Goal: Check status: Check status

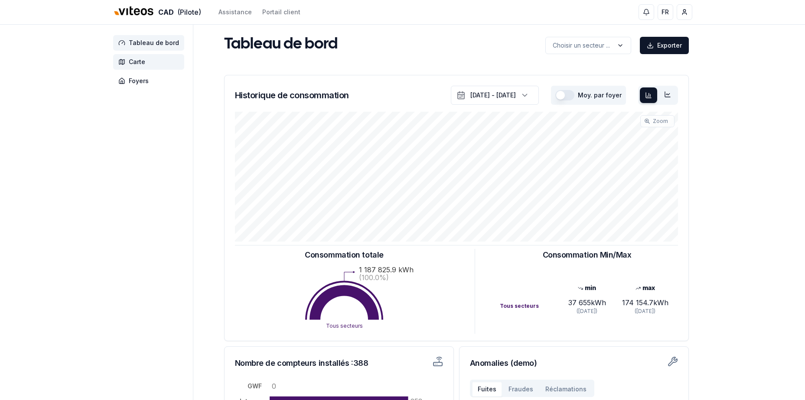
click at [152, 69] on span "Carte" at bounding box center [148, 62] width 71 height 16
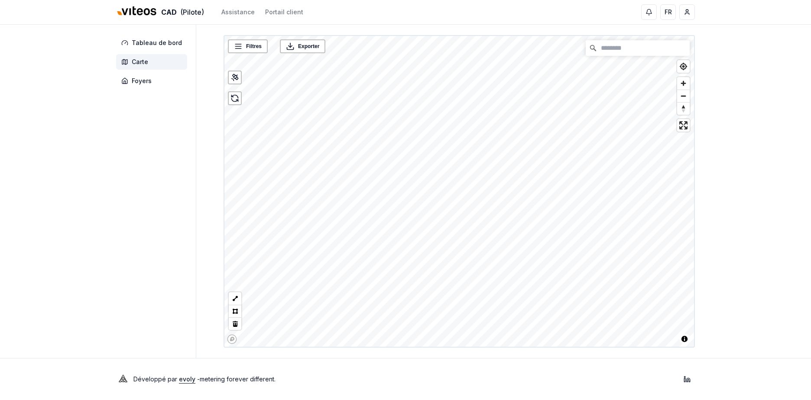
click at [772, 64] on div "CAD (Pilote) Assistance Portail client FR [PERSON_NAME] Tableau de bord Carte F…" at bounding box center [405, 200] width 811 height 400
click at [684, 89] on span "Zoom in" at bounding box center [683, 83] width 13 height 13
click at [685, 86] on span "Zoom in" at bounding box center [683, 83] width 13 height 13
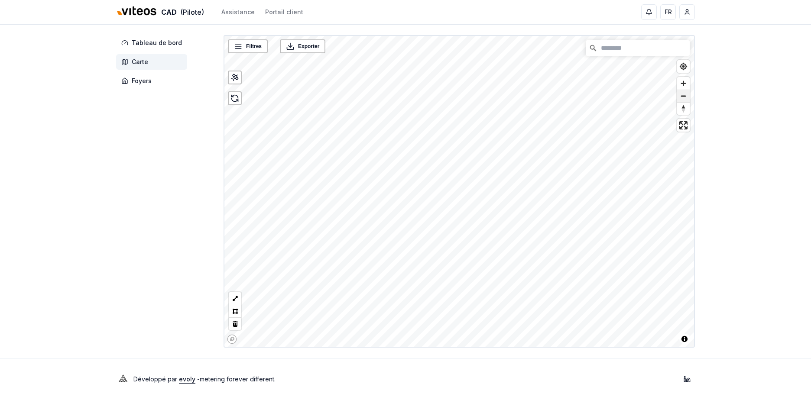
click at [684, 93] on span "Zoom out" at bounding box center [683, 96] width 13 height 12
click at [684, 85] on span "Zoom in" at bounding box center [683, 83] width 13 height 13
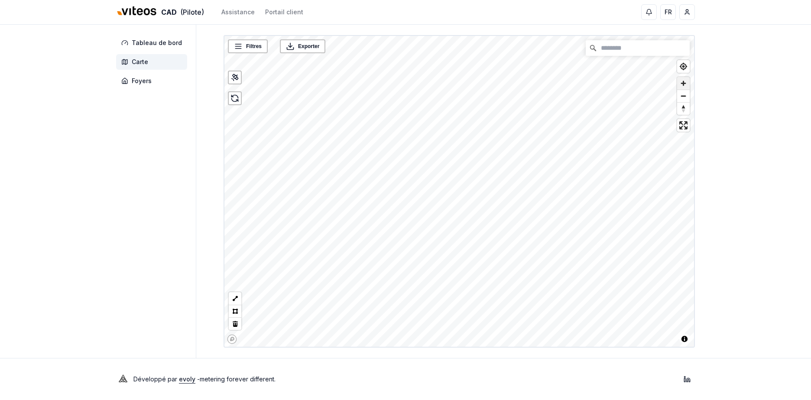
click at [684, 85] on span "Zoom in" at bounding box center [683, 83] width 13 height 13
click at [682, 84] on span "Zoom in" at bounding box center [683, 83] width 13 height 13
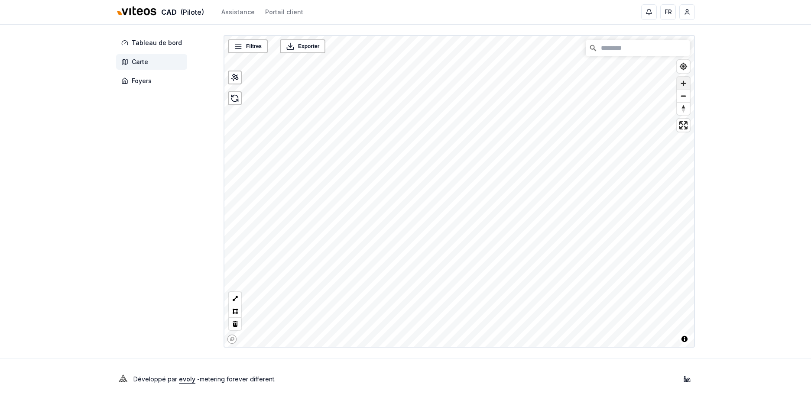
click at [682, 84] on span "Zoom in" at bounding box center [683, 83] width 13 height 13
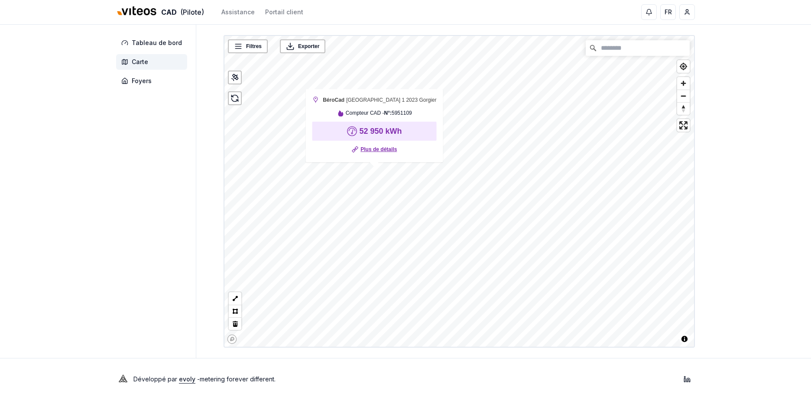
click at [379, 151] on link "Plus de détails" at bounding box center [378, 149] width 36 height 9
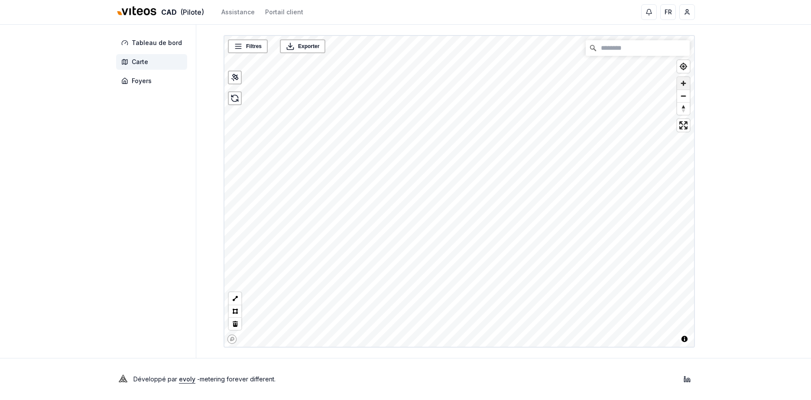
click at [681, 80] on span "Zoom in" at bounding box center [683, 83] width 13 height 13
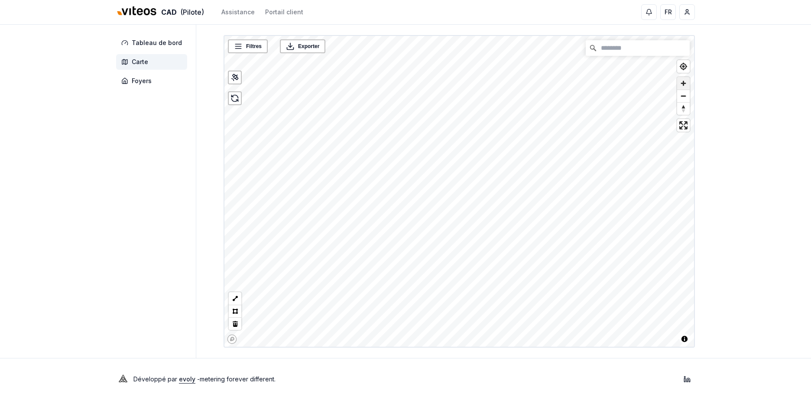
click at [681, 80] on span "Zoom in" at bounding box center [683, 83] width 13 height 13
click at [607, 55] on div "Filtres © Mapbox © OpenStreetMap Improve this map Exporter" at bounding box center [459, 191] width 471 height 313
click at [614, 51] on input "Chercher" at bounding box center [638, 48] width 104 height 16
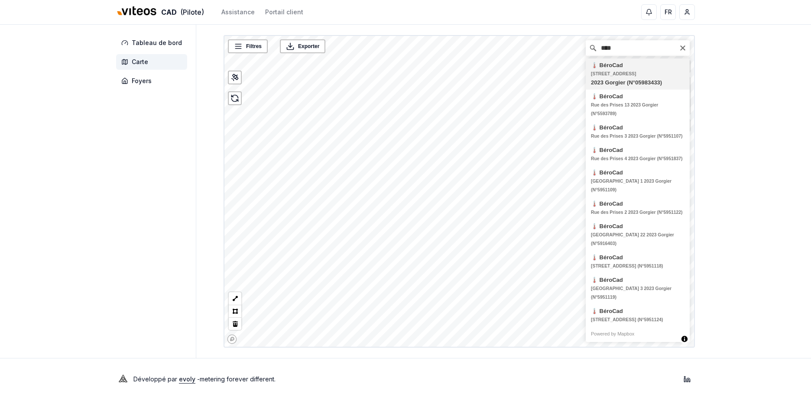
type input "**********"
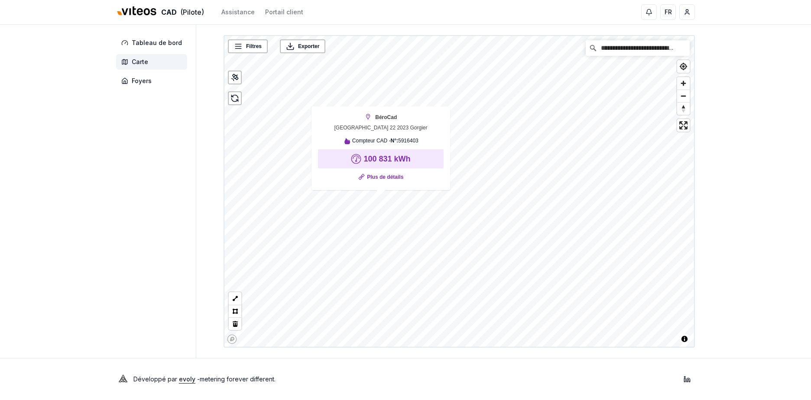
click at [386, 174] on link "Plus de détails" at bounding box center [385, 177] width 36 height 9
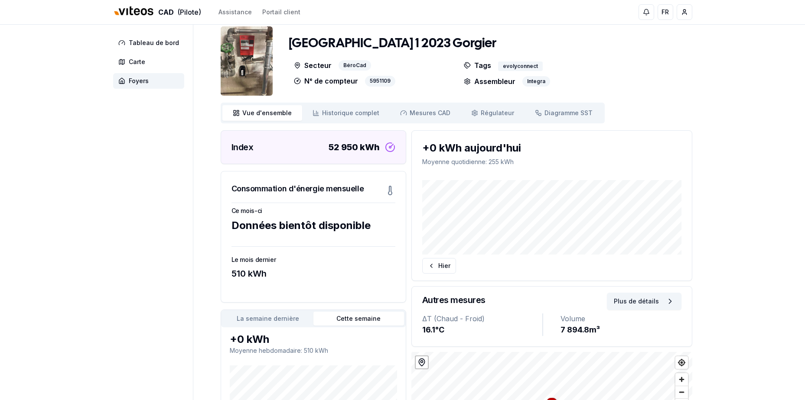
scroll to position [8, 0]
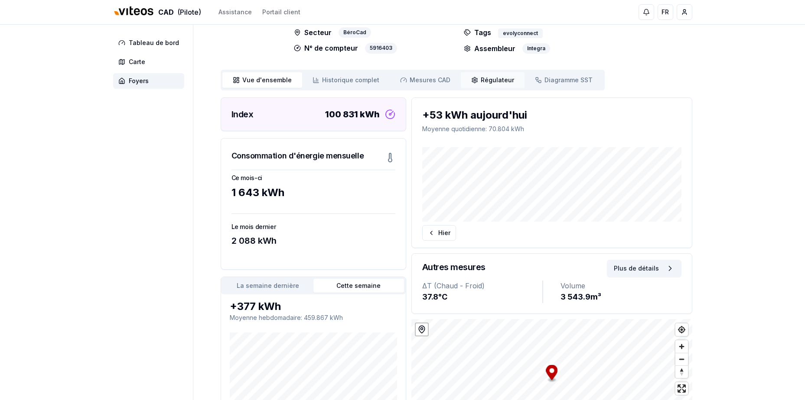
scroll to position [42, 0]
click at [445, 76] on link "Mesures CAD Mes. CAD" at bounding box center [424, 80] width 71 height 16
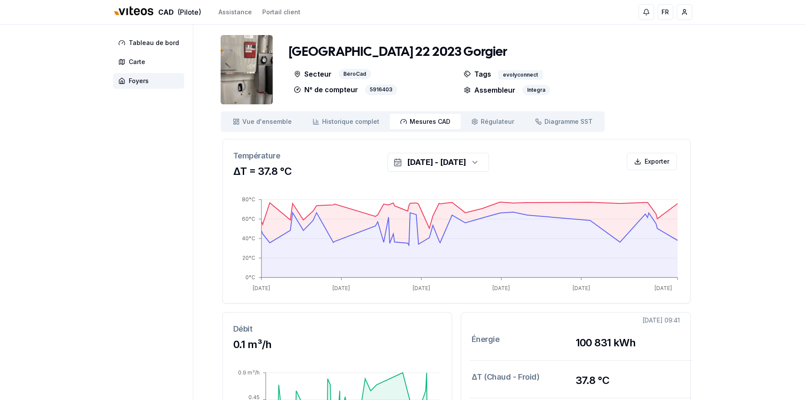
scroll to position [3, 0]
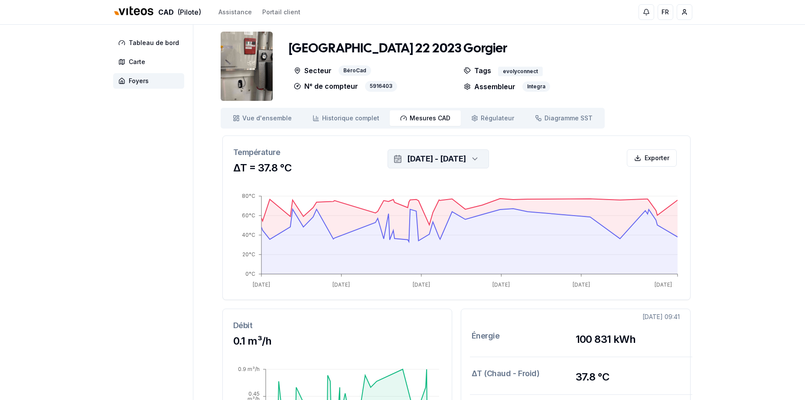
click at [407, 162] on div "11 sept. 2025 - 18 sept. 2025" at bounding box center [436, 159] width 59 height 12
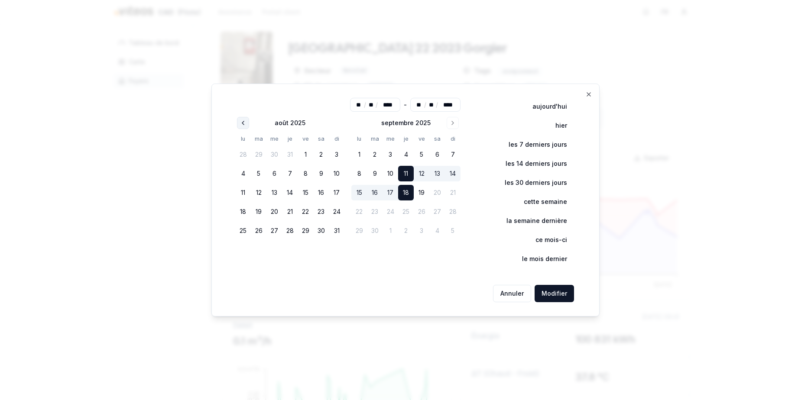
click at [247, 122] on icon "Go to previous month" at bounding box center [243, 123] width 7 height 7
click at [259, 156] on button "1" at bounding box center [259, 155] width 16 height 16
type input "**"
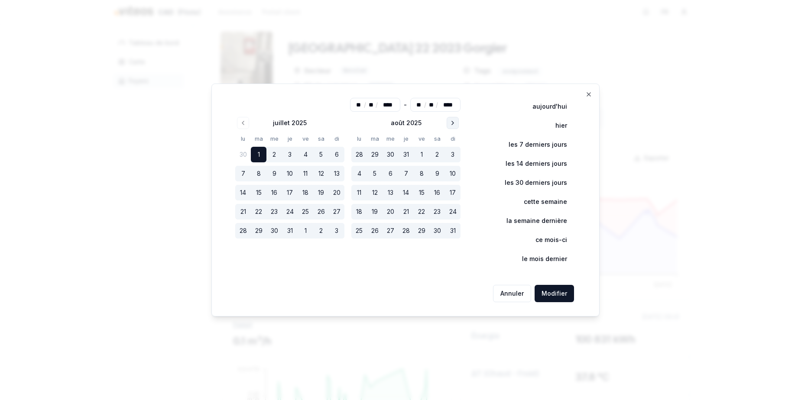
click at [454, 127] on button "Go to next month" at bounding box center [453, 123] width 12 height 12
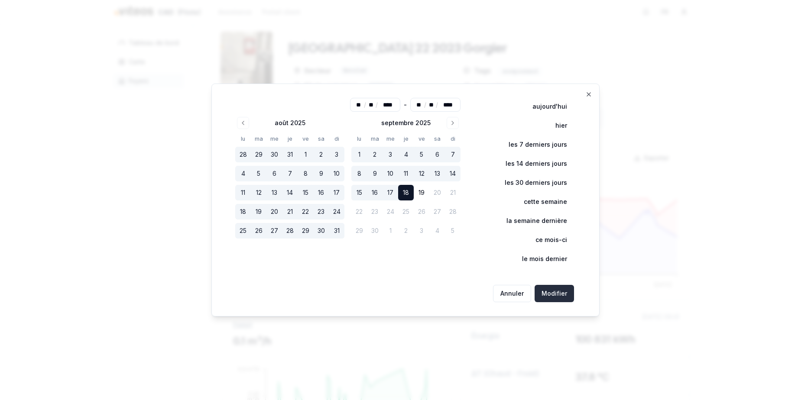
click at [548, 293] on button "Modifier" at bounding box center [554, 293] width 39 height 17
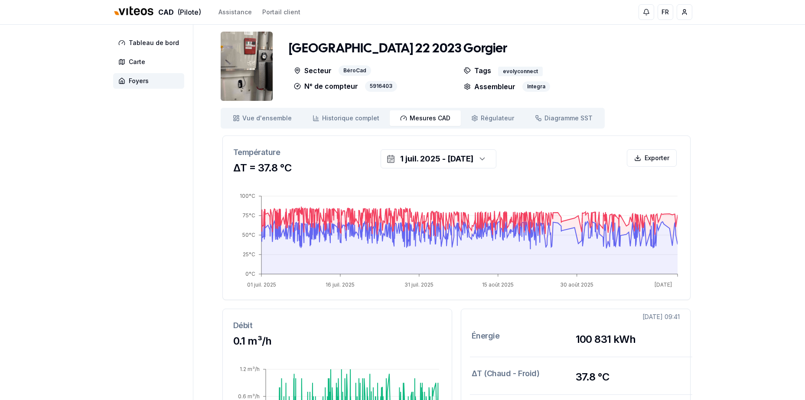
click at [587, 357] on div "Énergie 100 831 kWh" at bounding box center [575, 338] width 229 height 37
drag, startPoint x: 167, startPoint y: 177, endPoint x: 174, endPoint y: 177, distance: 7.4
click at [168, 177] on aside "Tableau de bord Carte Foyers" at bounding box center [153, 313] width 80 height 585
click at [565, 118] on span "Diagramme SST" at bounding box center [568, 118] width 48 height 9
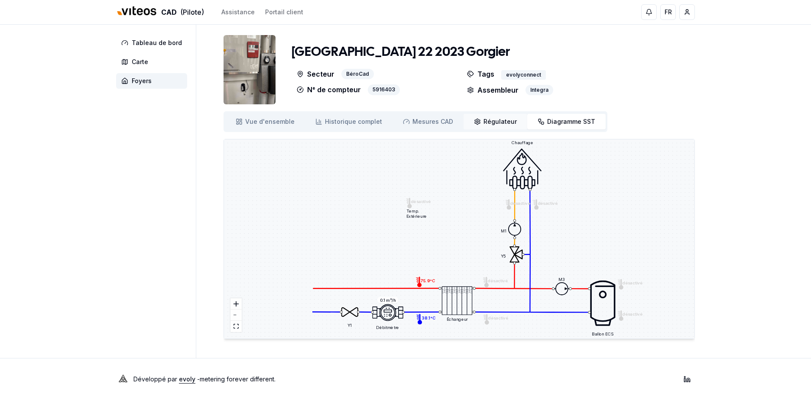
click at [510, 116] on link "Régulateur Régulateur" at bounding box center [496, 122] width 64 height 16
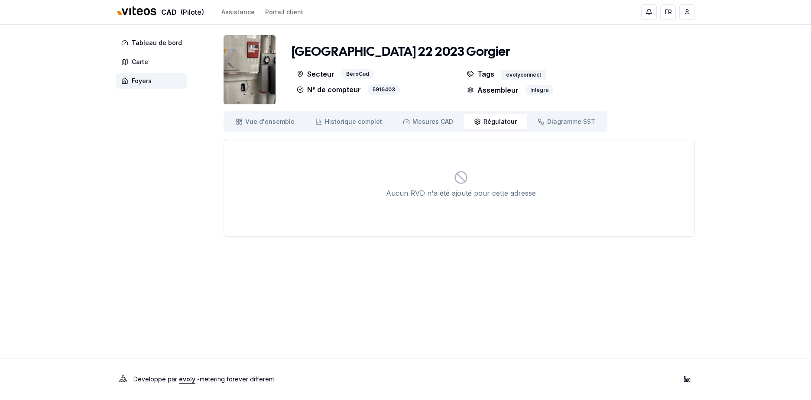
click at [438, 130] on div "Vue d'ensemble ensemble Historique complet Historique Mesures CAD Mes. CAD Régu…" at bounding box center [416, 121] width 384 height 21
click at [358, 120] on span "Historique complet" at bounding box center [353, 121] width 57 height 9
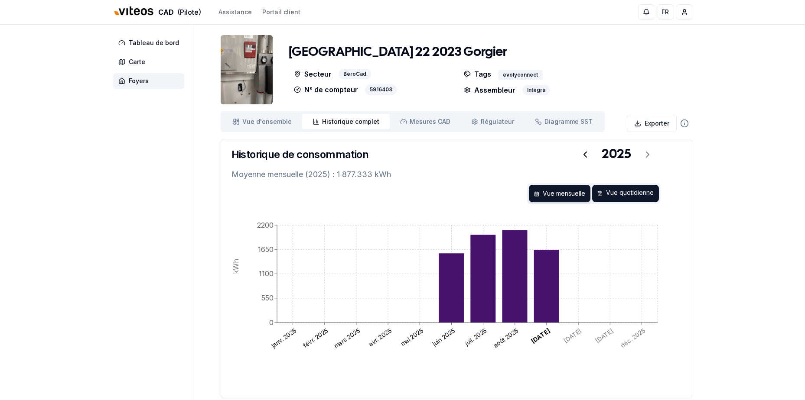
click at [618, 195] on div "Vue quotidienne" at bounding box center [625, 193] width 67 height 17
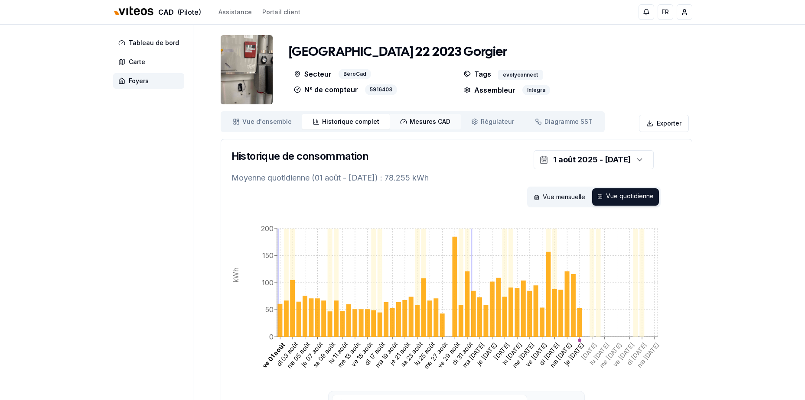
click at [422, 121] on span "Mesures CAD" at bounding box center [429, 121] width 41 height 9
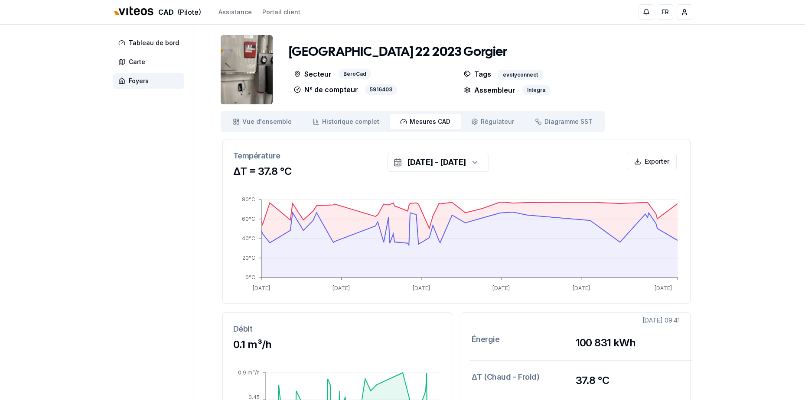
drag, startPoint x: 464, startPoint y: 172, endPoint x: 456, endPoint y: 182, distance: 12.0
click at [462, 176] on div "11 sept. 2025 - 18 sept. 2025 Exporter Température ΔT = 37.8 °C 11 sept. 2025 1…" at bounding box center [456, 369] width 471 height 460
click at [450, 164] on div "11 sept. 2025 - 18 sept. 2025" at bounding box center [436, 162] width 59 height 12
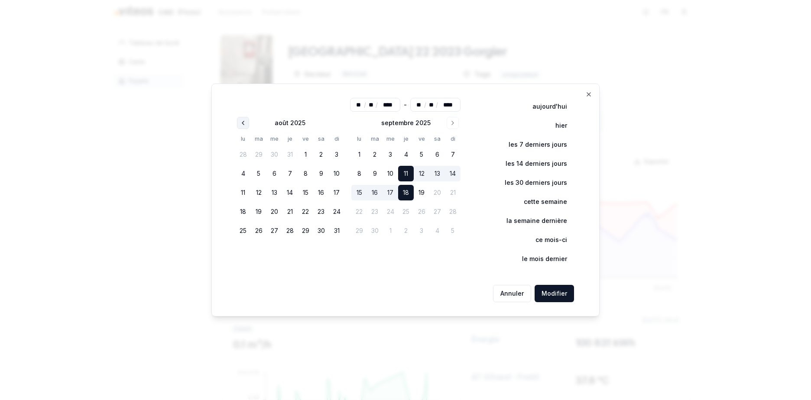
click at [250, 121] on div "août 2025" at bounding box center [289, 122] width 109 height 10
drag, startPoint x: 250, startPoint y: 121, endPoint x: 243, endPoint y: 122, distance: 7.4
click at [243, 122] on icon "Go to previous month" at bounding box center [243, 123] width 7 height 7
click at [243, 123] on icon "Go to previous month" at bounding box center [243, 123] width 7 height 7
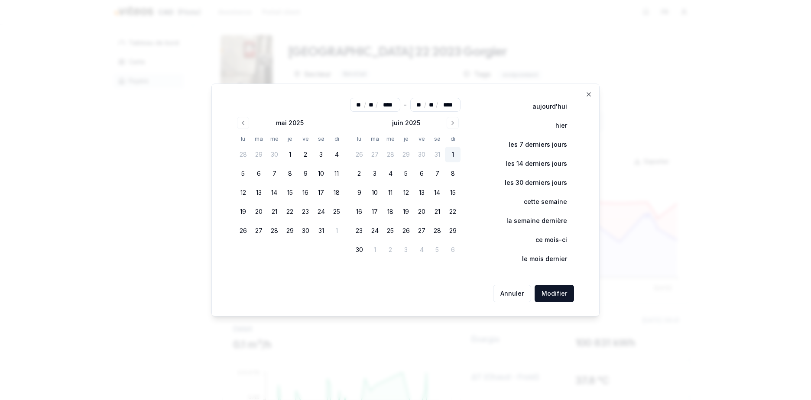
click at [456, 156] on button "1" at bounding box center [453, 155] width 16 height 16
type input "**"
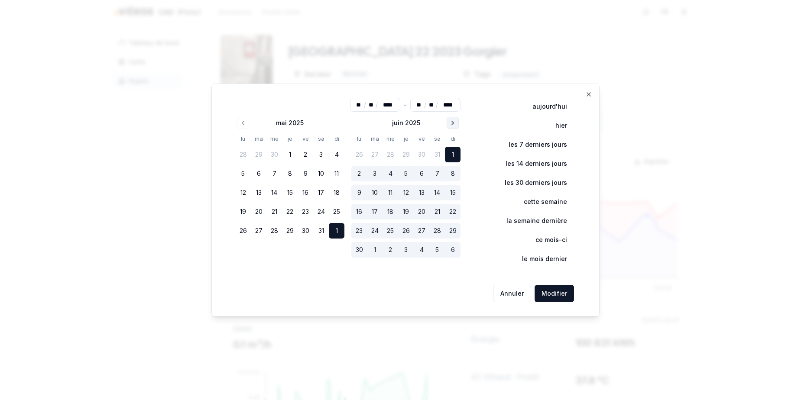
click at [456, 123] on icon "Go to next month" at bounding box center [452, 123] width 7 height 7
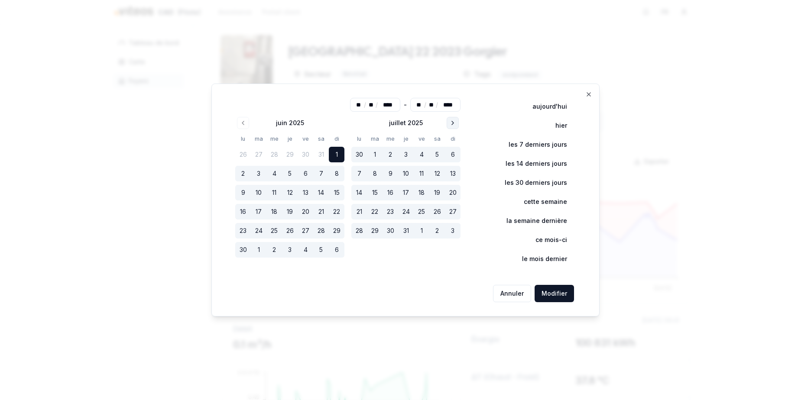
click at [456, 123] on icon "Go to next month" at bounding box center [452, 123] width 7 height 7
click at [458, 124] on button "Go to next month" at bounding box center [453, 123] width 12 height 12
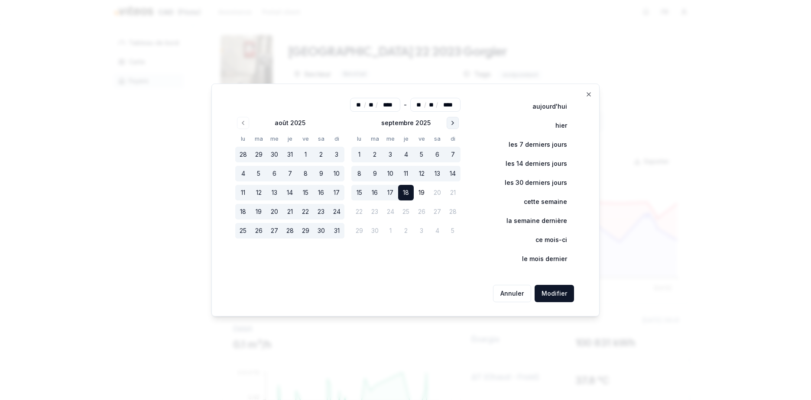
click at [458, 124] on button "Go to next month" at bounding box center [453, 123] width 12 height 12
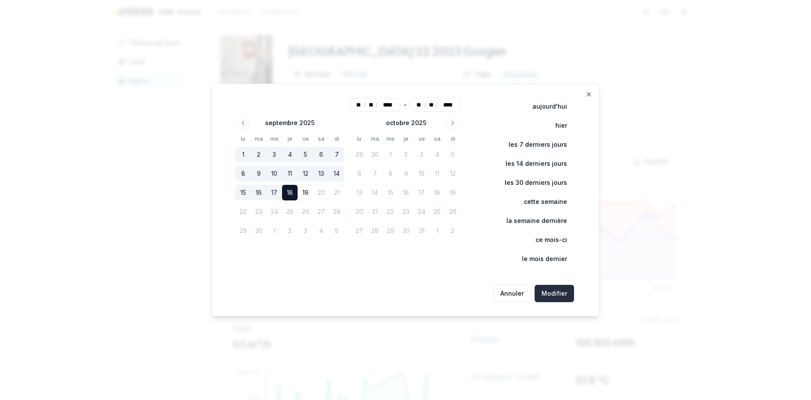
click at [546, 289] on button "Modifier" at bounding box center [554, 293] width 39 height 17
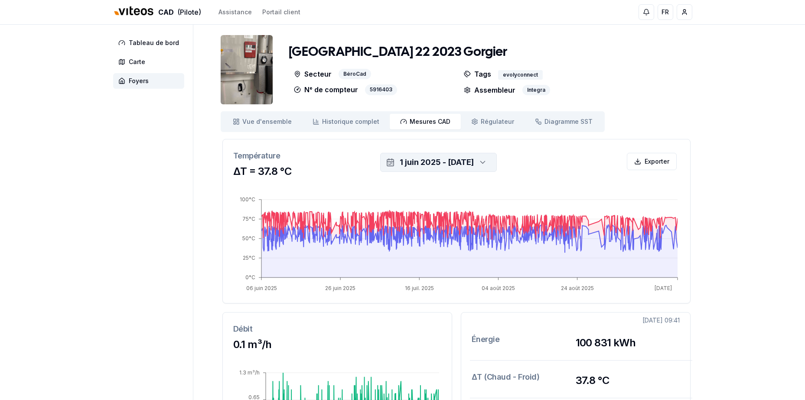
click at [487, 159] on icon "button" at bounding box center [482, 162] width 9 height 13
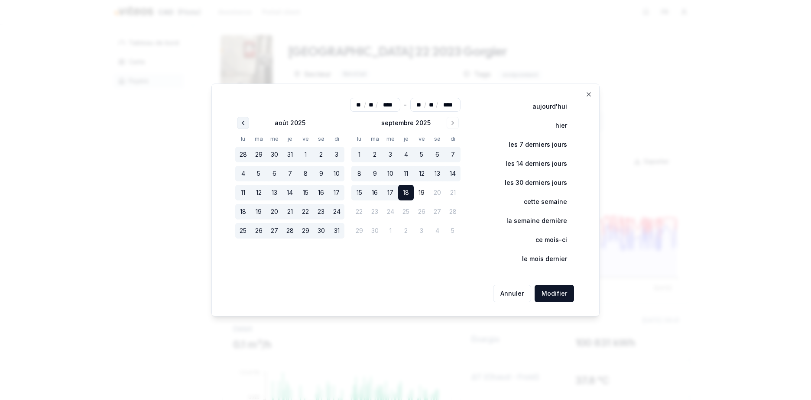
click at [238, 125] on button "Go to previous month" at bounding box center [243, 123] width 12 height 12
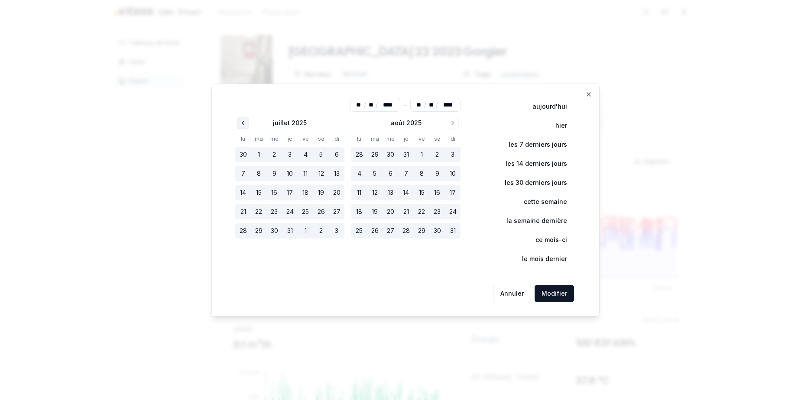
click at [238, 125] on button "Go to previous month" at bounding box center [243, 123] width 12 height 12
click at [239, 125] on button "Go to previous month" at bounding box center [243, 123] width 12 height 12
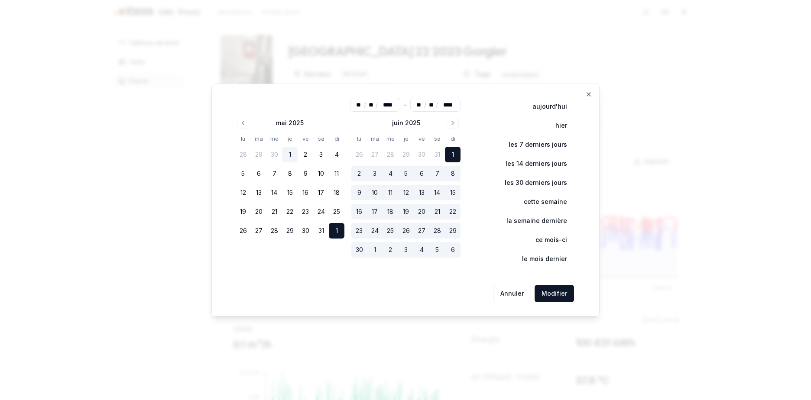
click at [289, 154] on button "1" at bounding box center [290, 155] width 16 height 16
type input "**"
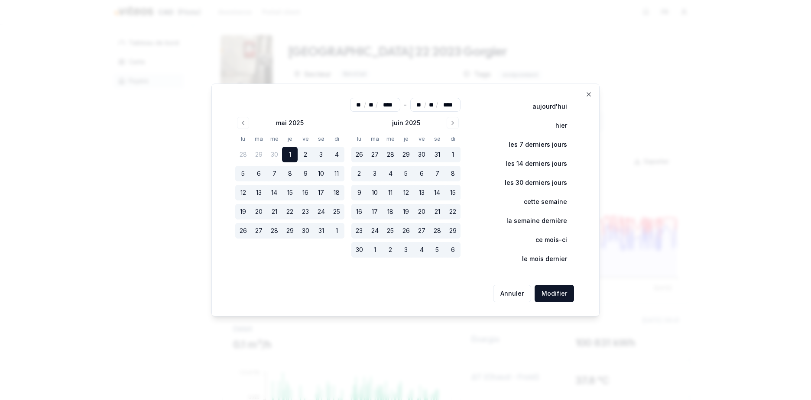
click at [575, 292] on div "Annuler Modifier" at bounding box center [405, 294] width 351 height 24
click at [569, 293] on button "Modifier" at bounding box center [554, 293] width 39 height 17
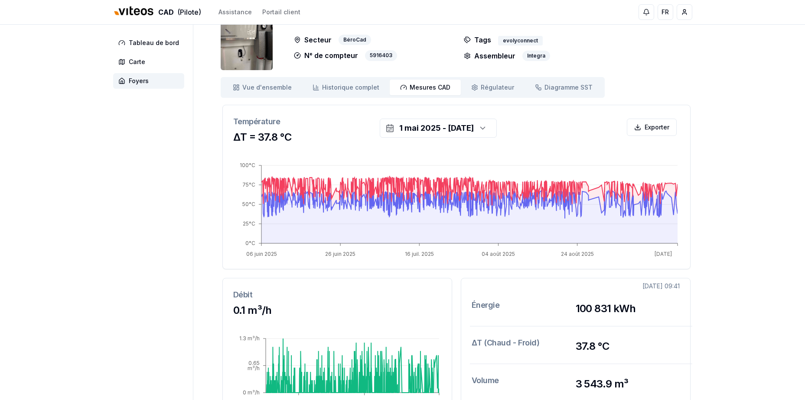
scroll to position [87, 0]
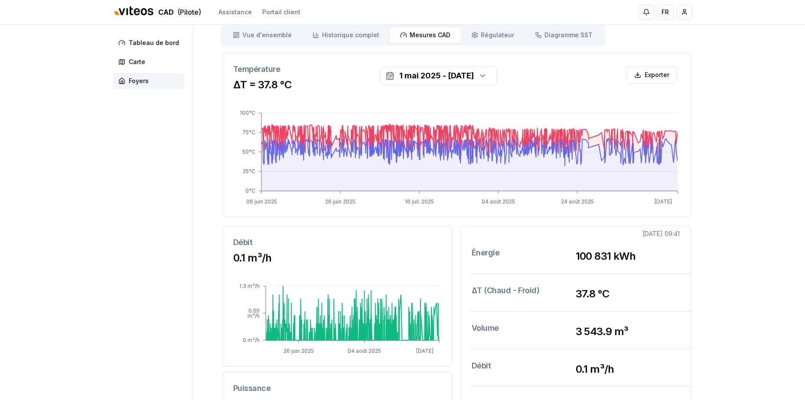
click at [582, 287] on div "ΔT (Chaud - Froid) 37.8 °C" at bounding box center [575, 292] width 229 height 37
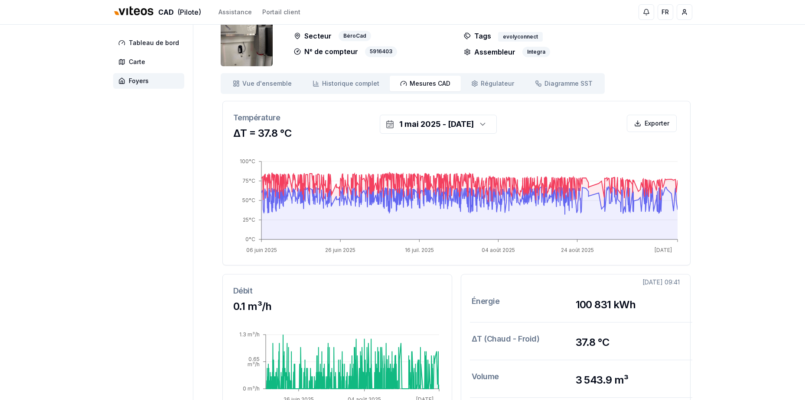
scroll to position [35, 0]
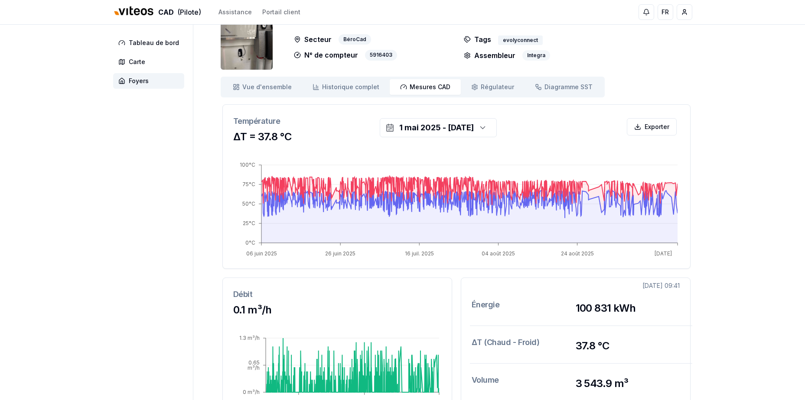
click at [531, 55] on div "Integra" at bounding box center [536, 55] width 28 height 10
drag, startPoint x: 531, startPoint y: 55, endPoint x: 495, endPoint y: 60, distance: 36.2
click at [495, 60] on p "Assembleur" at bounding box center [490, 55] width 52 height 10
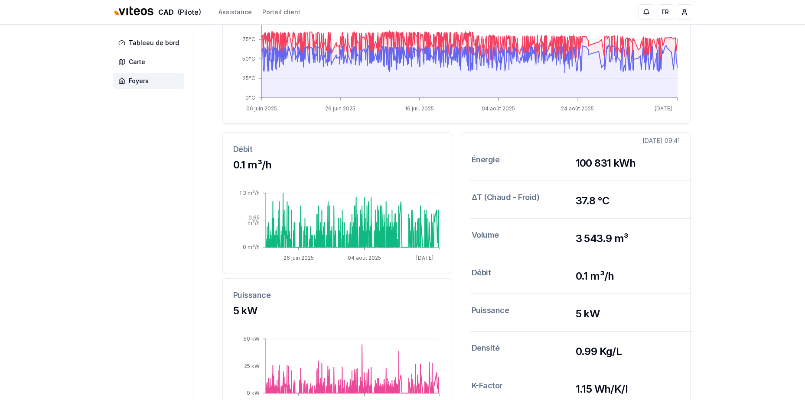
scroll to position [165, 0]
